Goal: Information Seeking & Learning: Learn about a topic

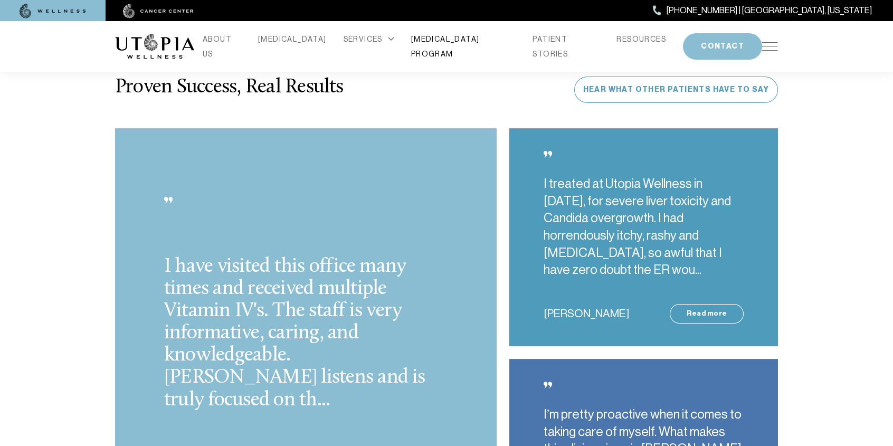
click at [452, 45] on link "[MEDICAL_DATA] PROGRAM" at bounding box center [463, 47] width 105 height 30
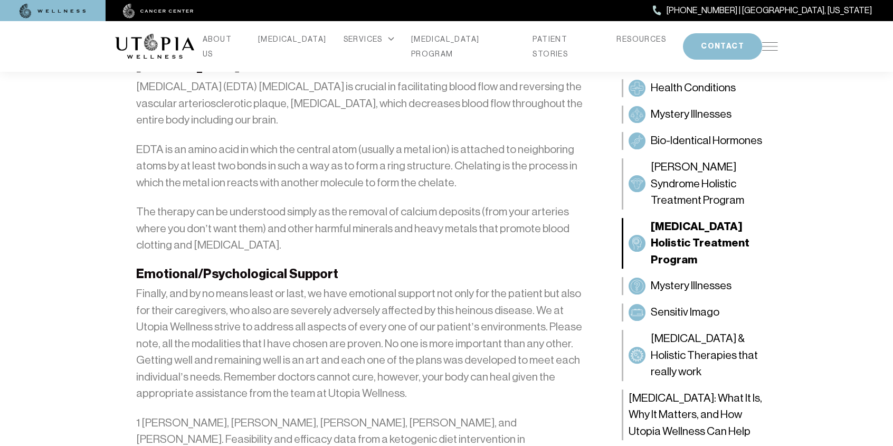
scroll to position [2851, 0]
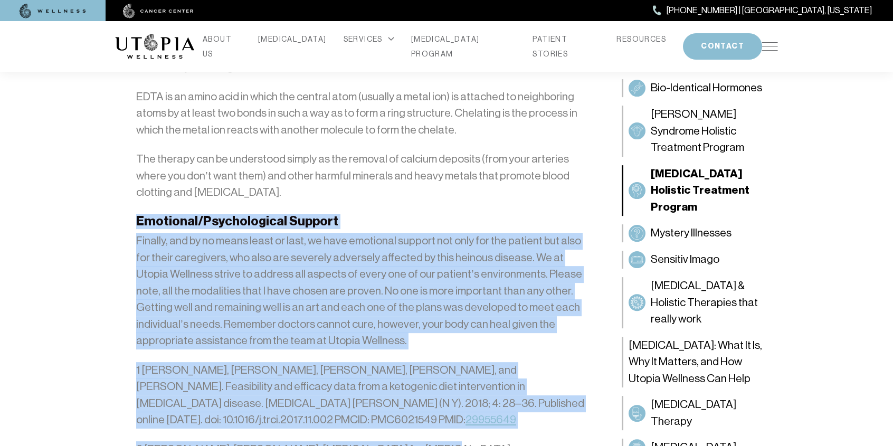
drag, startPoint x: 135, startPoint y: 111, endPoint x: 407, endPoint y: 337, distance: 353.2
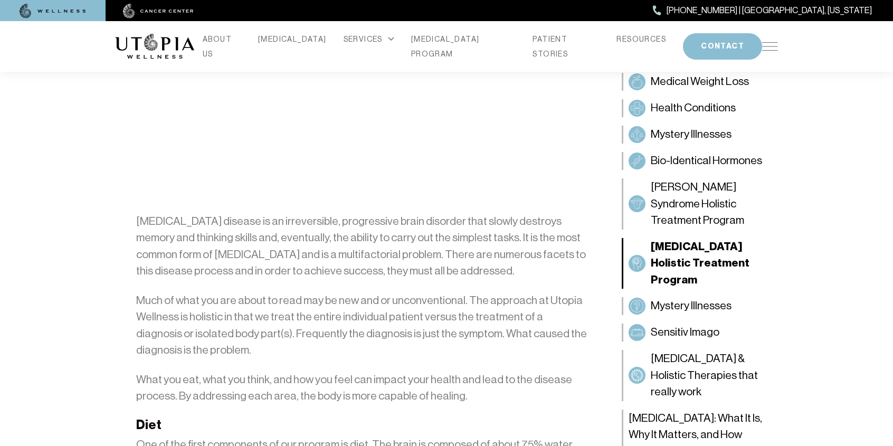
scroll to position [633, 0]
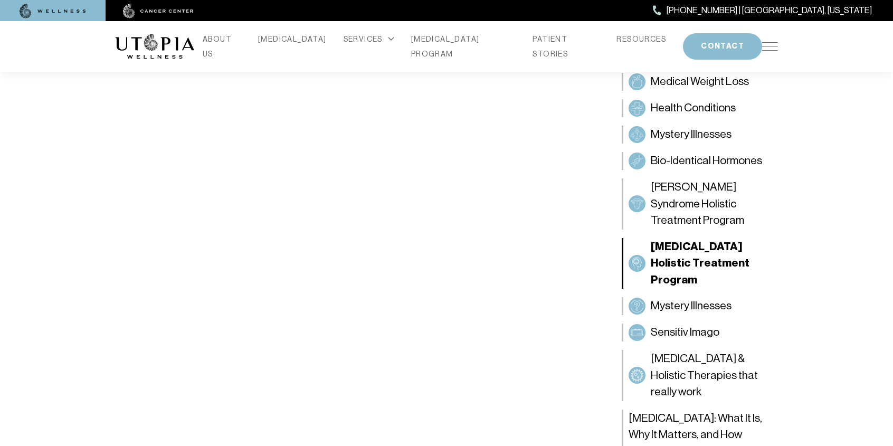
click at [174, 38] on img at bounding box center [154, 46] width 79 height 25
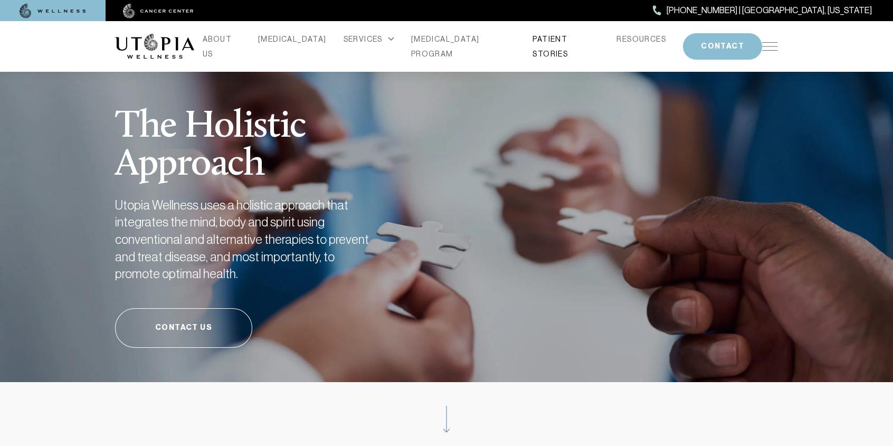
click at [547, 48] on link "PATIENT STORIES" at bounding box center [566, 47] width 67 height 30
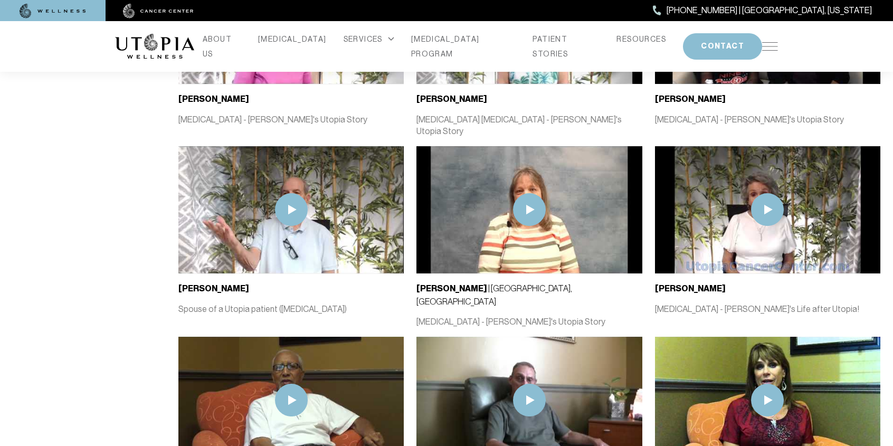
scroll to position [1003, 0]
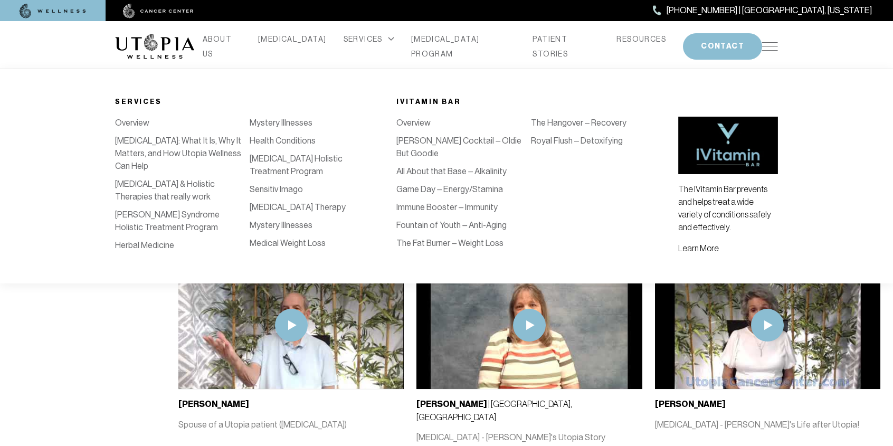
click at [377, 41] on div "SERVICES" at bounding box center [369, 39] width 51 height 15
click at [291, 230] on link "Mystery Illnesses" at bounding box center [281, 225] width 63 height 10
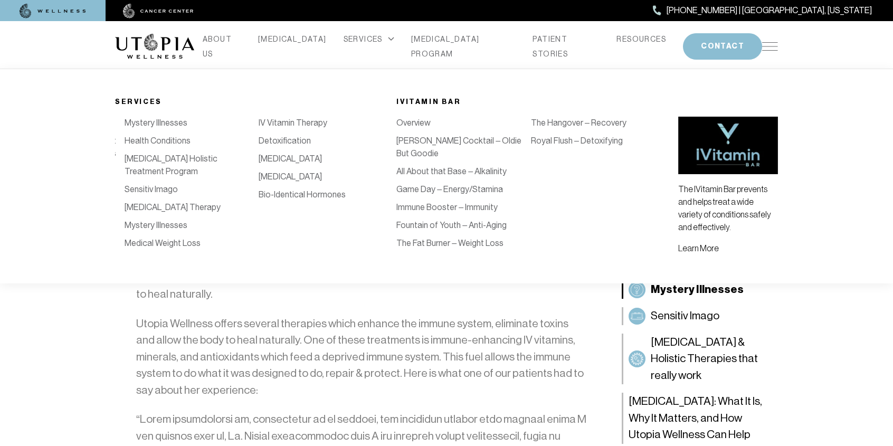
scroll to position [0, 134]
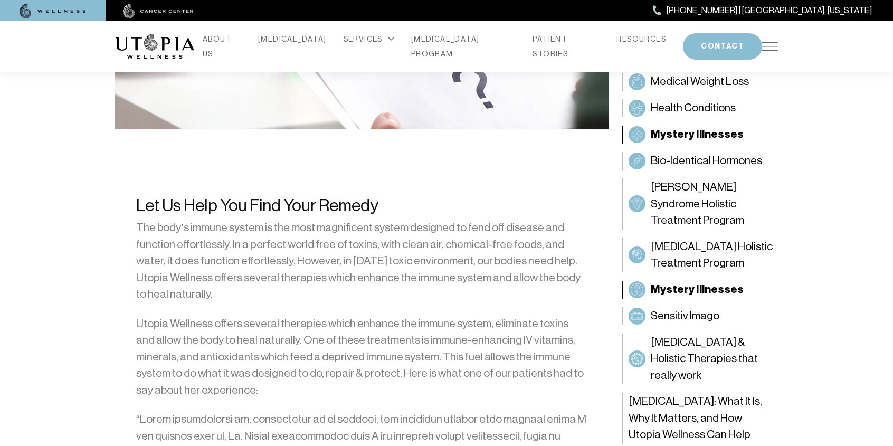
click at [765, 44] on img at bounding box center [770, 46] width 16 height 8
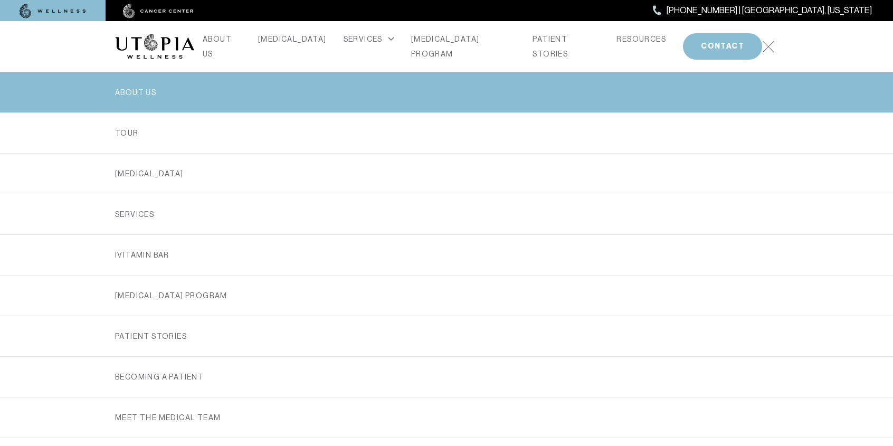
click at [132, 90] on link "ABOUT US" at bounding box center [446, 92] width 663 height 40
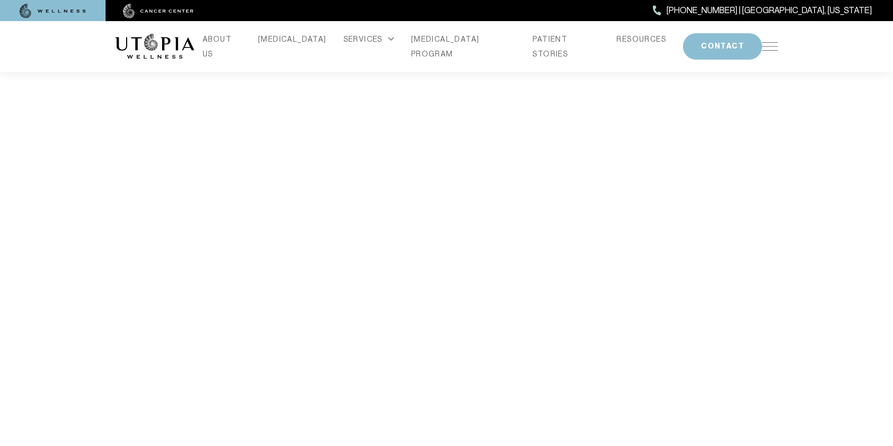
scroll to position [1953, 0]
click at [239, 44] on link "ABOUT US" at bounding box center [222, 47] width 39 height 30
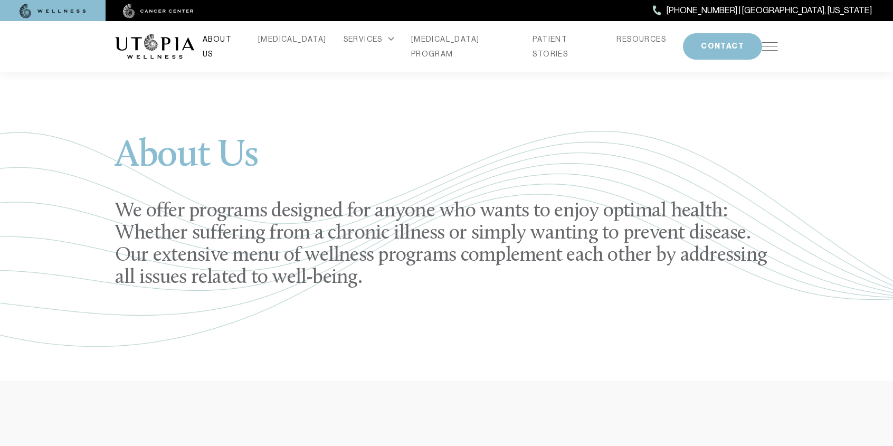
scroll to position [0, 0]
